Goal: Task Accomplishment & Management: Use online tool/utility

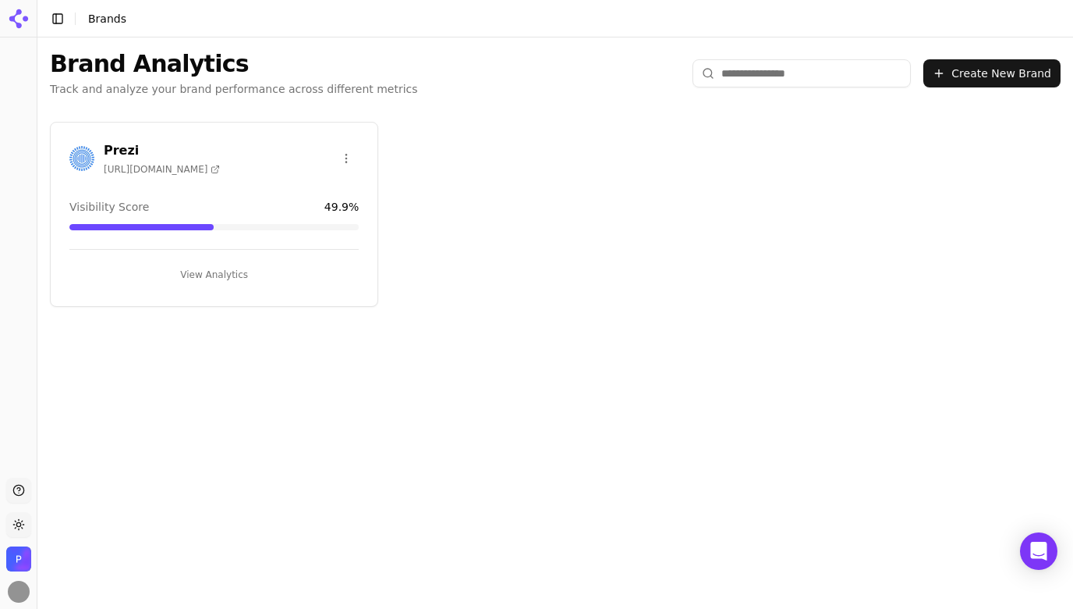
click at [115, 147] on h3 "Prezi" at bounding box center [162, 150] width 116 height 19
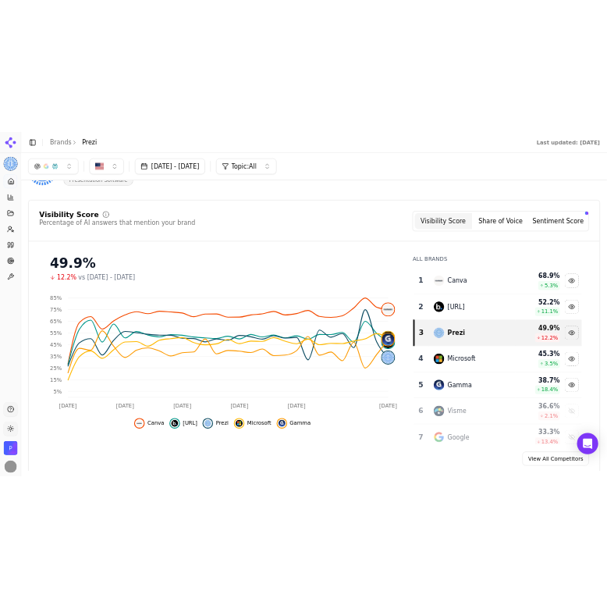
scroll to position [44, 0]
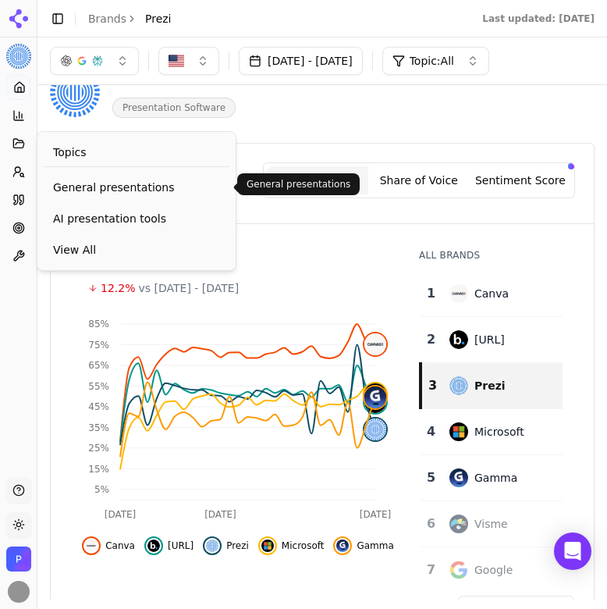
click at [89, 190] on span "General presentations" at bounding box center [136, 187] width 167 height 16
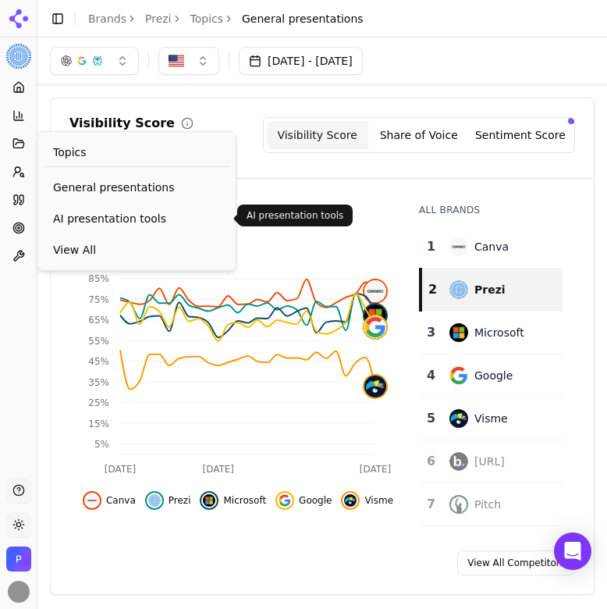
click at [102, 212] on span "AI presentation tools" at bounding box center [136, 219] width 167 height 16
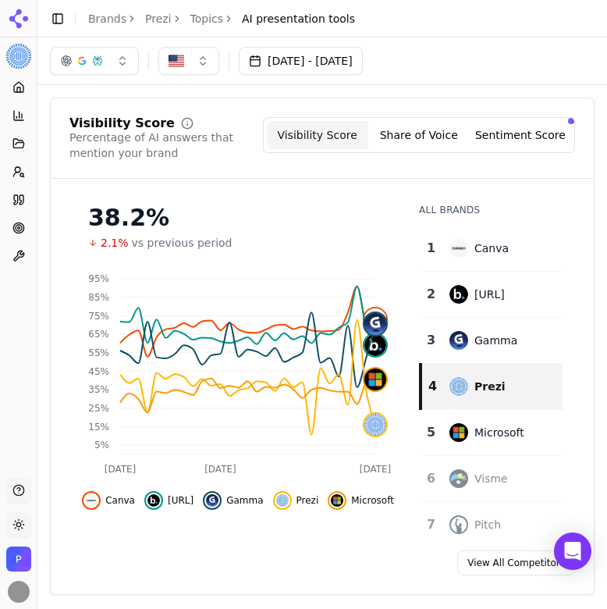
click at [118, 60] on button "button" at bounding box center [94, 61] width 89 height 28
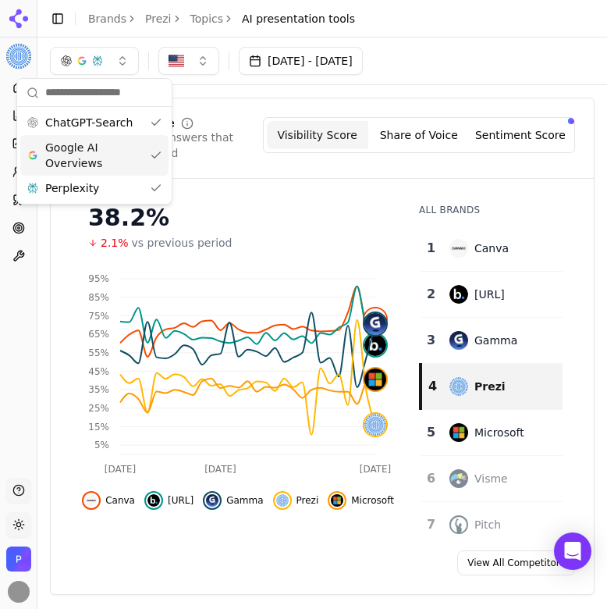
click at [154, 159] on div "Google AI Overviews" at bounding box center [94, 155] width 148 height 41
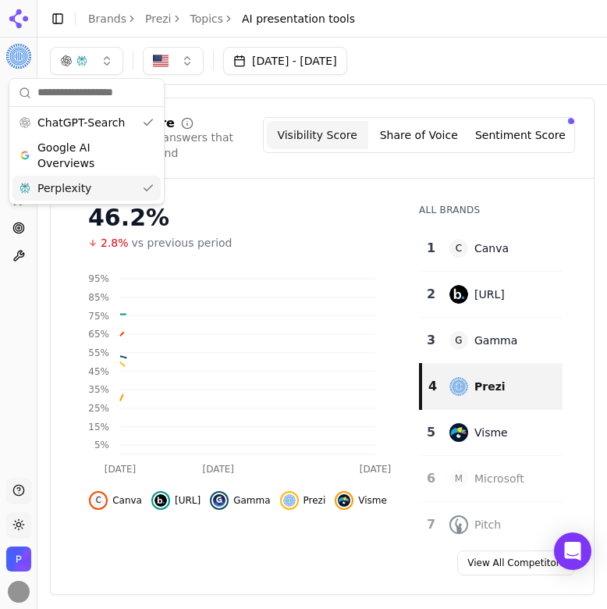
click at [151, 182] on div "Perplexity" at bounding box center [86, 188] width 148 height 25
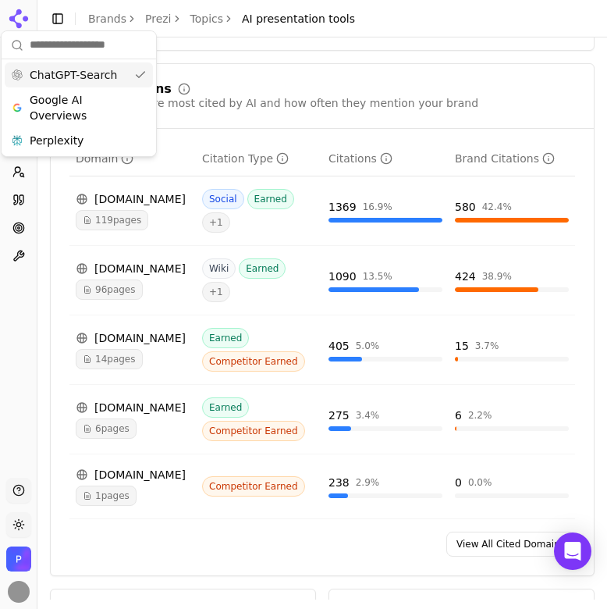
scroll to position [1035, 0]
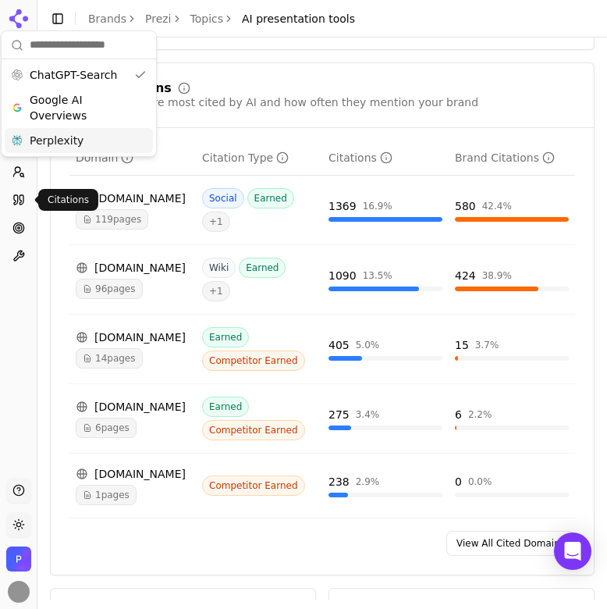
click at [16, 193] on icon at bounding box center [18, 199] width 12 height 12
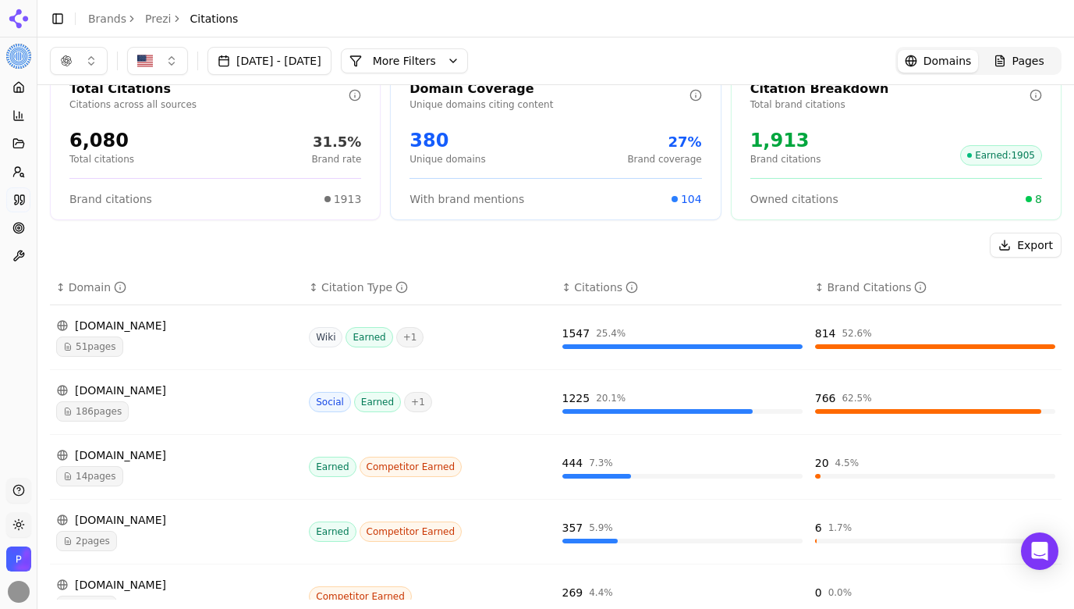
scroll to position [10, 0]
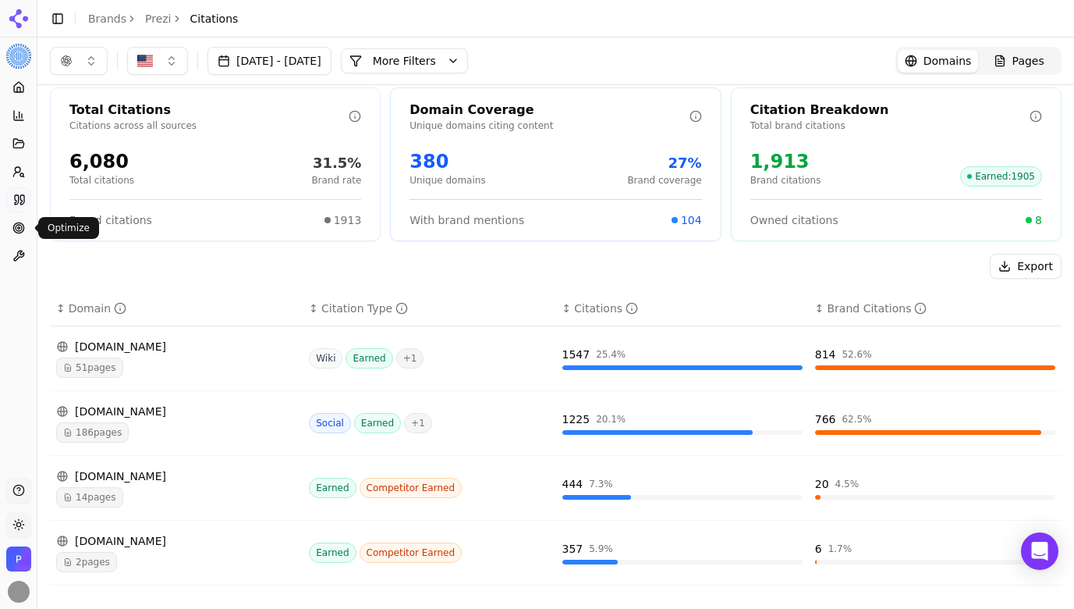
click at [16, 231] on icon at bounding box center [18, 228] width 12 height 12
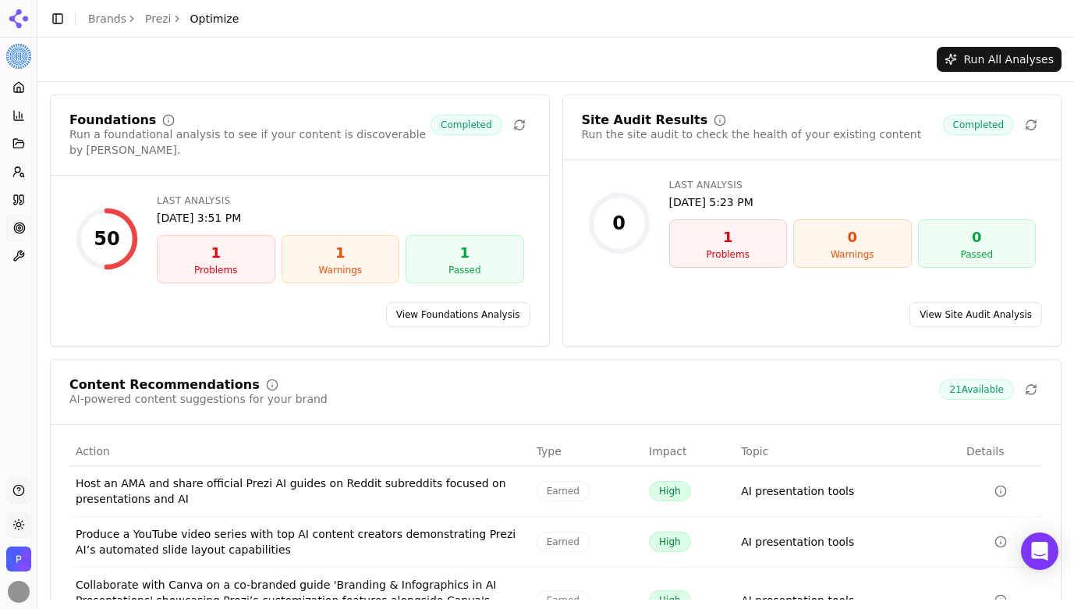
click at [438, 302] on link "View Foundations Analysis" at bounding box center [458, 314] width 144 height 25
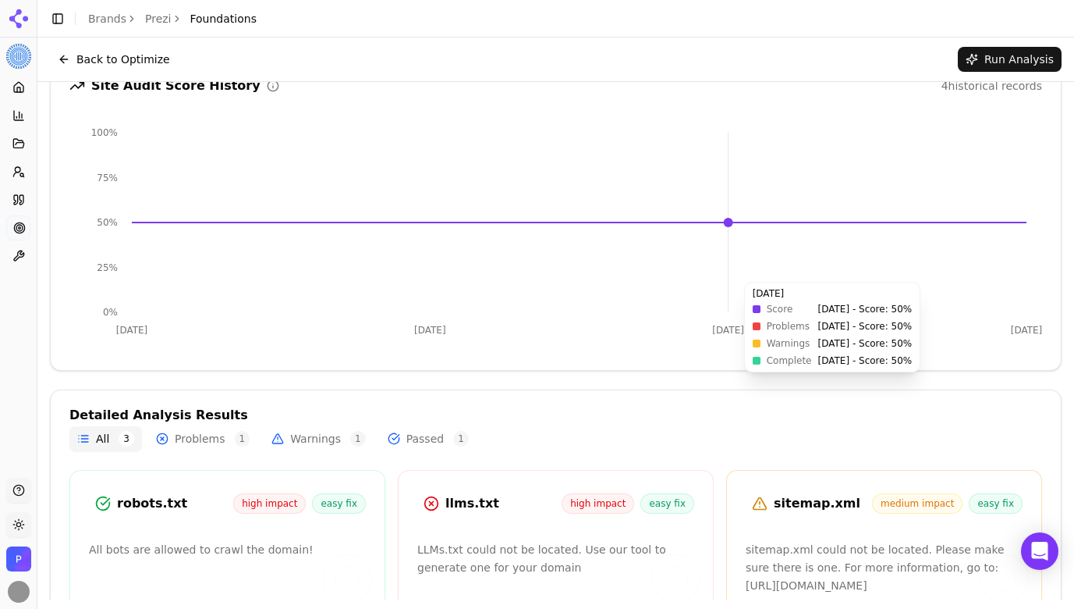
scroll to position [263, 0]
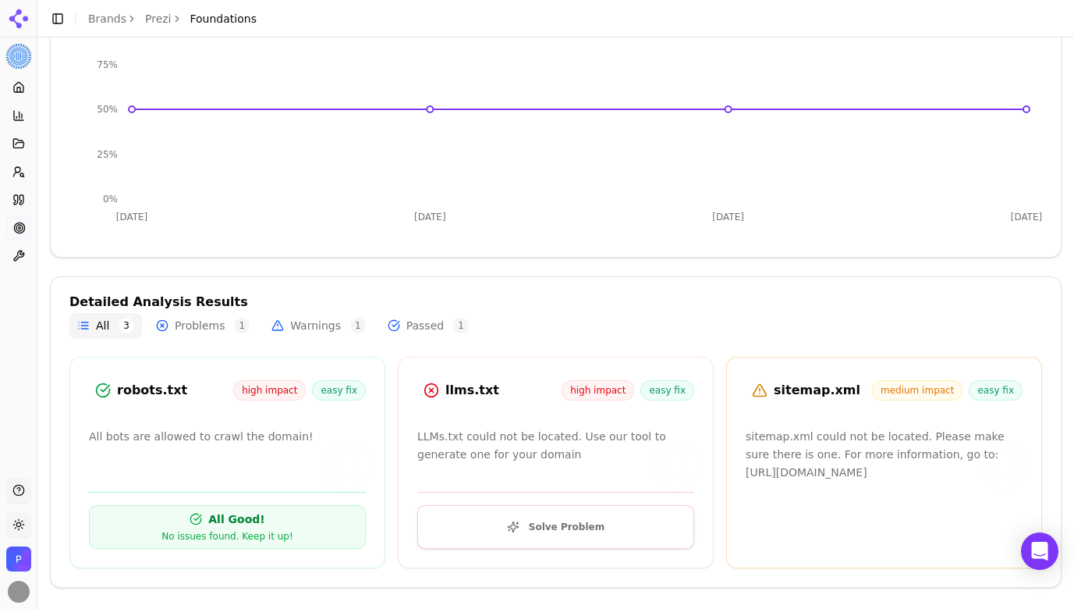
click at [677, 326] on div "All 3 Problems 1 Warnings 1 Passed 1" at bounding box center [555, 325] width 973 height 25
